Goal: Task Accomplishment & Management: Manage account settings

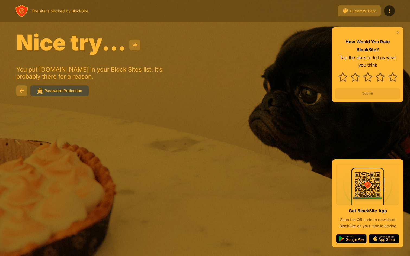
click at [399, 33] on img at bounding box center [398, 32] width 4 height 4
click at [398, 34] on img at bounding box center [398, 32] width 4 height 4
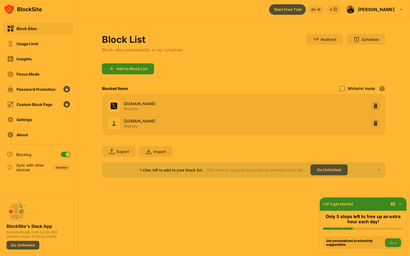
click at [65, 153] on div at bounding box center [66, 154] width 10 height 5
